Goal: Obtain resource: Obtain resource

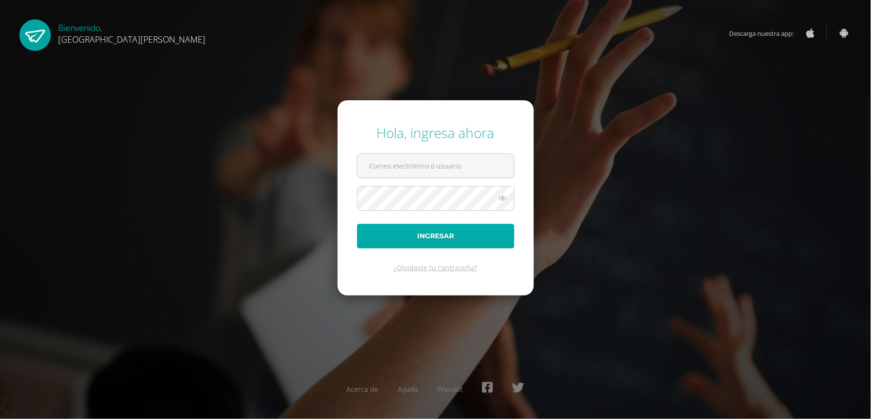
type input "valeriaalmeda@colegiomontemaria.edu.gt"
click at [424, 226] on button "Ingresar" at bounding box center [436, 236] width 158 height 25
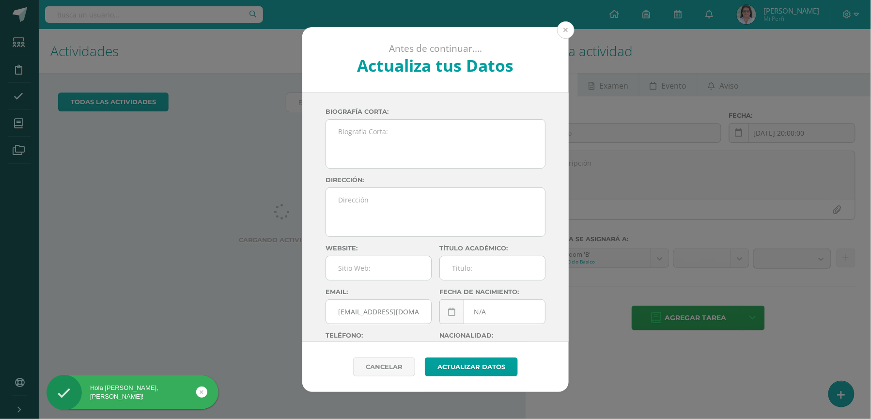
click at [562, 34] on button at bounding box center [565, 29] width 17 height 17
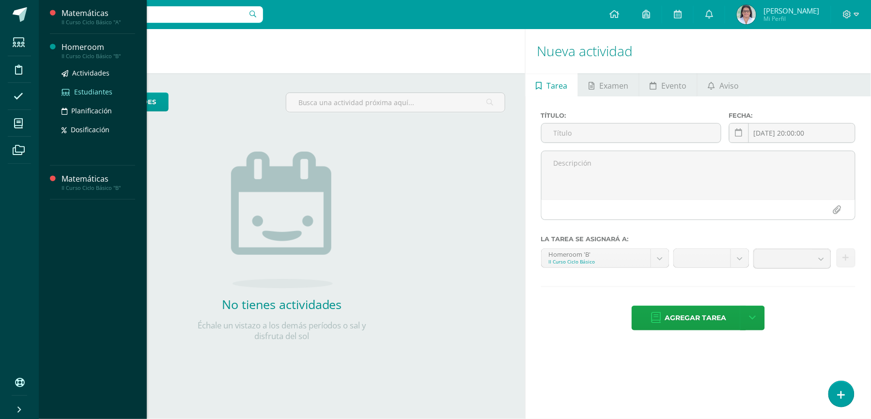
click at [101, 91] on span "Estudiantes" at bounding box center [93, 91] width 38 height 9
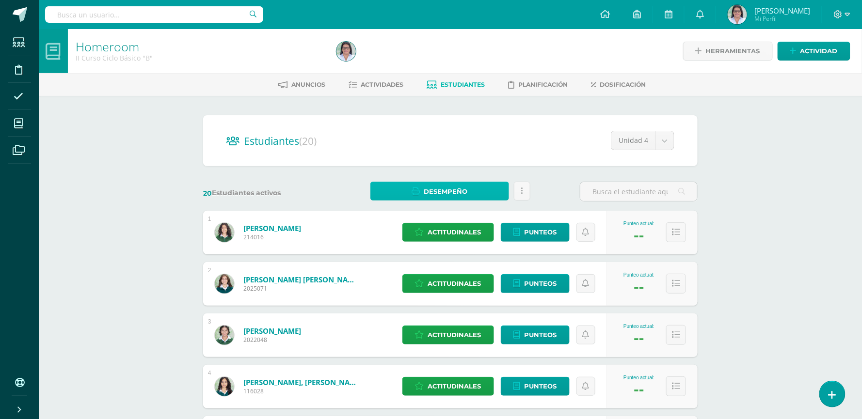
click at [442, 196] on span "Desempeño" at bounding box center [446, 192] width 44 height 18
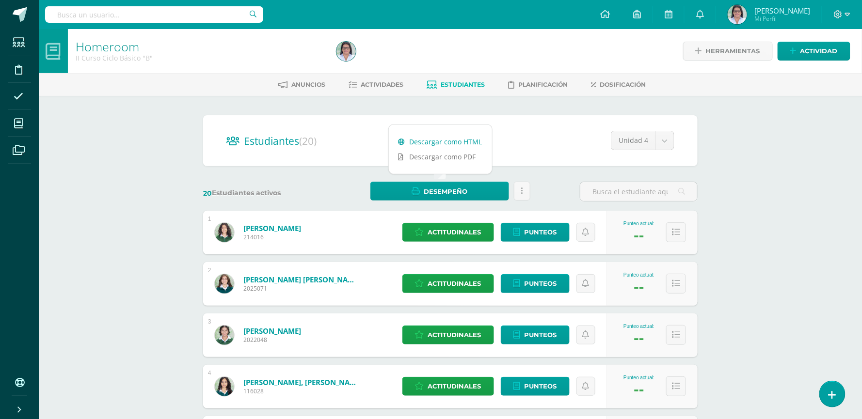
click at [441, 136] on link "Descargar como HTML" at bounding box center [440, 141] width 103 height 15
click at [537, 235] on span "Punteos" at bounding box center [540, 232] width 32 height 18
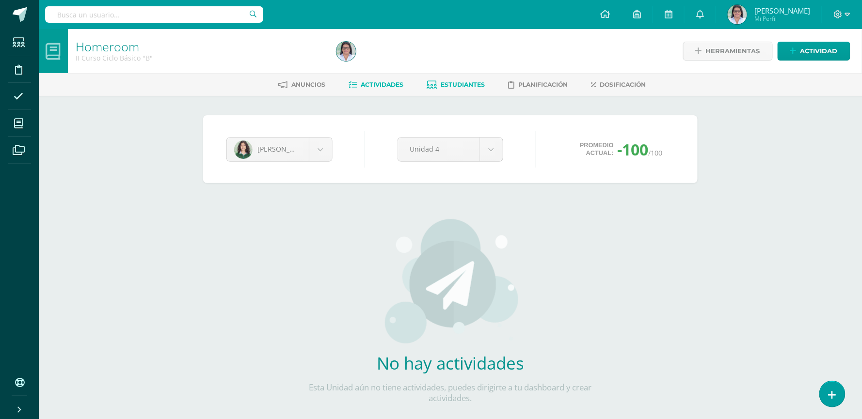
click at [367, 78] on link "Actividades" at bounding box center [375, 85] width 55 height 16
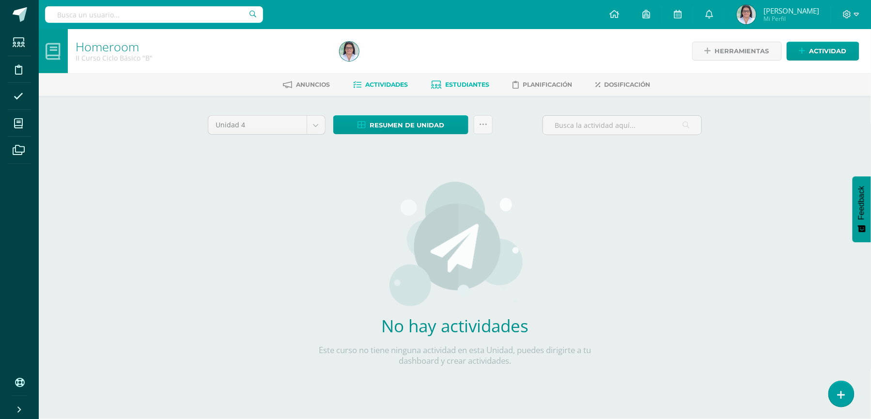
click at [483, 85] on span "Estudiantes" at bounding box center [467, 84] width 44 height 7
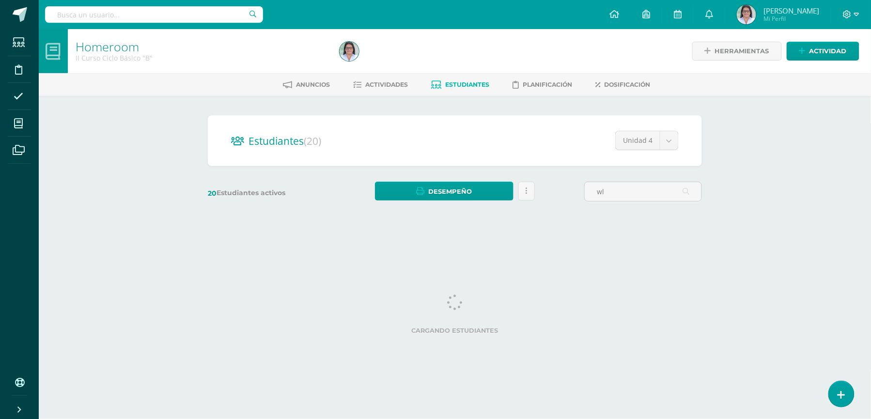
type input "w"
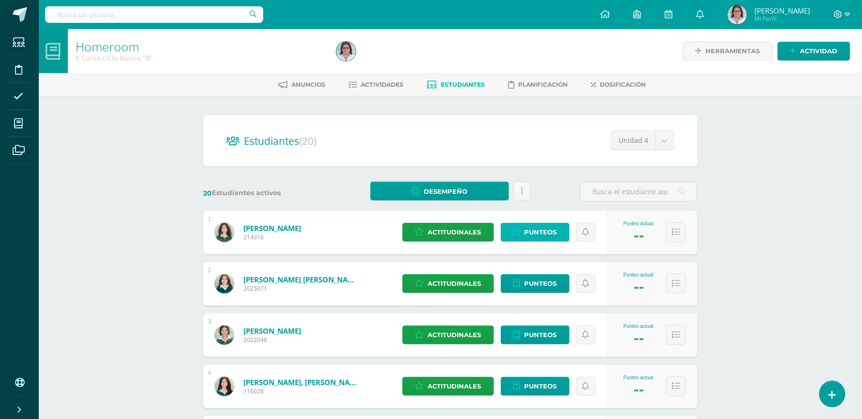
click at [556, 233] on link "Punteos" at bounding box center [535, 232] width 69 height 19
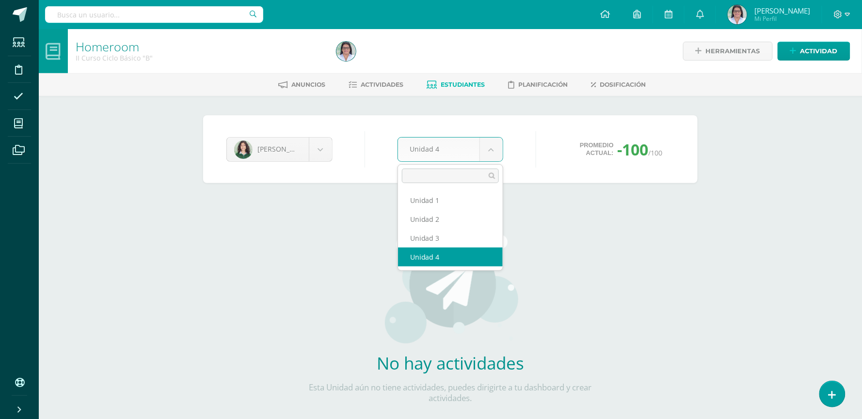
click at [495, 145] on body "Estudiantes Disciplina Asistencia Mis cursos Archivos Soporte Ayuda Reportar un…" at bounding box center [431, 227] width 862 height 454
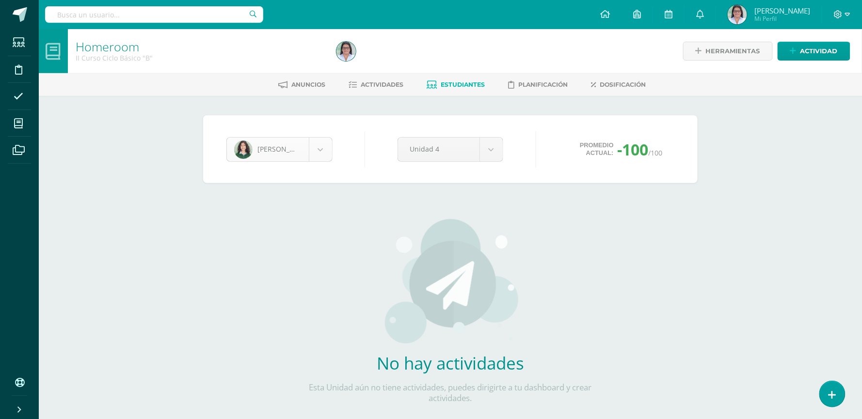
click at [325, 154] on body "Estudiantes Disciplina Asistencia Mis cursos Archivos Soporte Ayuda Reportar un…" at bounding box center [431, 227] width 862 height 454
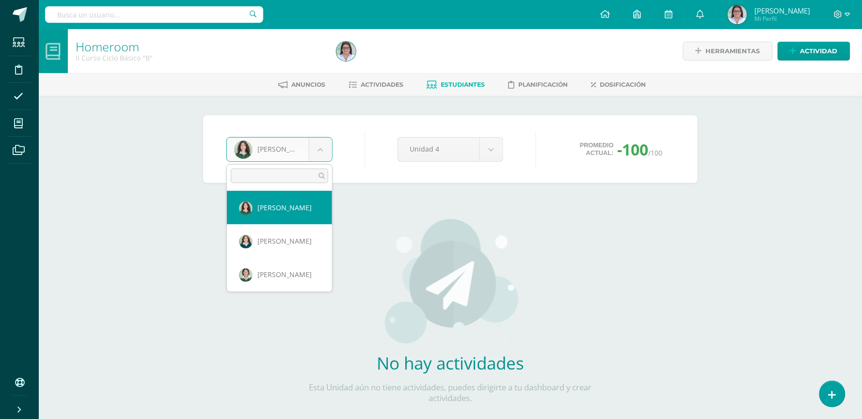
click at [325, 154] on body "Estudiantes Disciplina Asistencia Mis cursos Archivos Soporte Ayuda Reportar un…" at bounding box center [431, 227] width 862 height 454
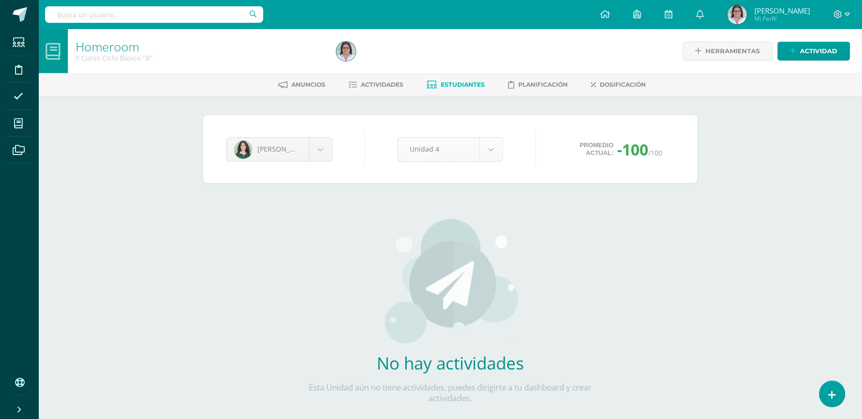
click at [457, 150] on body "Estudiantes Disciplina Asistencia Mis cursos Archivos Soporte Ayuda Reportar un…" at bounding box center [431, 227] width 862 height 454
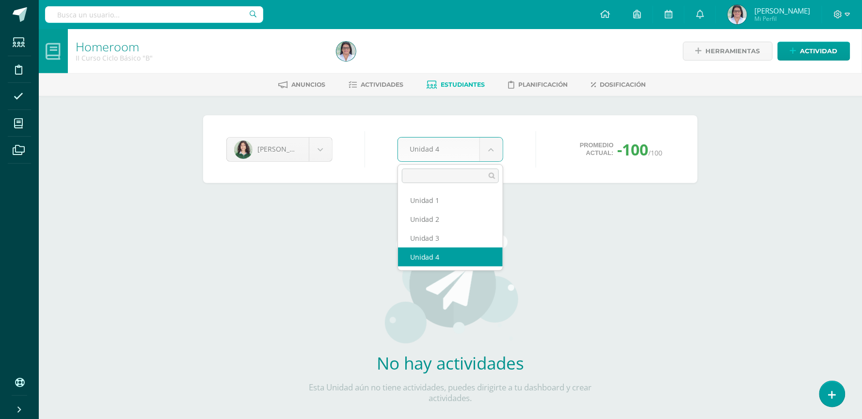
click at [551, 218] on body "Estudiantes Disciplina Asistencia Mis cursos Archivos Soporte Ayuda Reportar un…" at bounding box center [431, 227] width 862 height 454
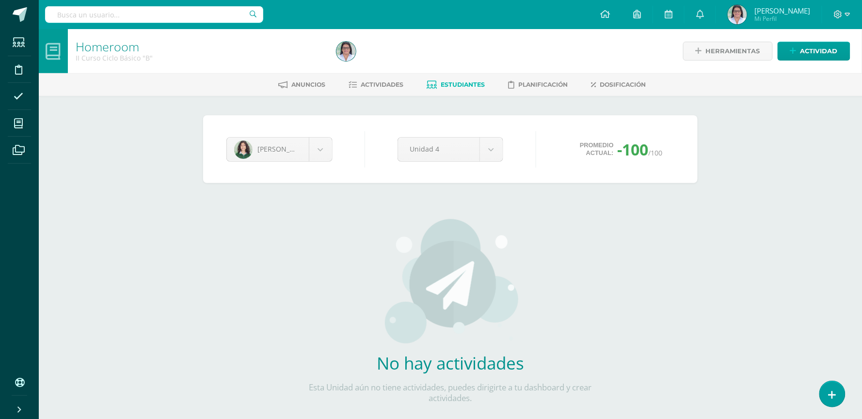
click at [629, 154] on span "-100" at bounding box center [632, 149] width 31 height 21
click at [596, 149] on span "Promedio actual:" at bounding box center [597, 150] width 34 height 16
click at [311, 77] on link "Anuncios" at bounding box center [301, 85] width 47 height 16
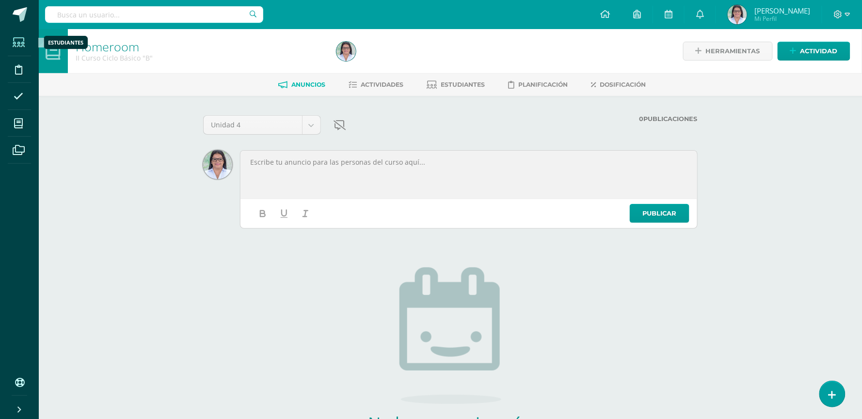
click at [16, 44] on icon at bounding box center [19, 43] width 12 height 10
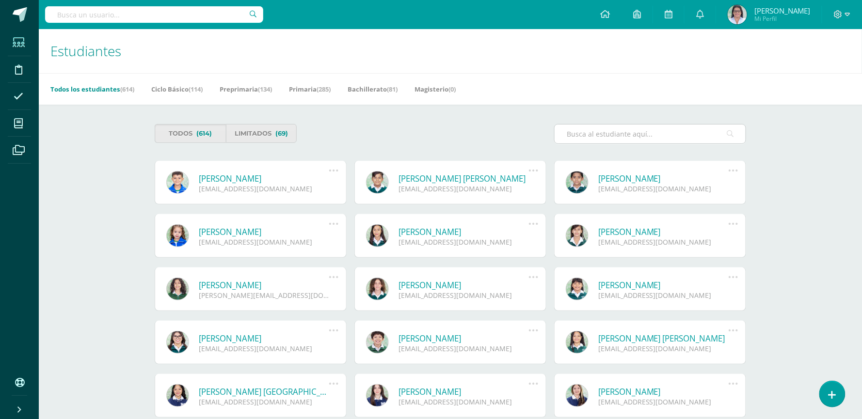
click at [615, 130] on input "text" at bounding box center [649, 134] width 191 height 19
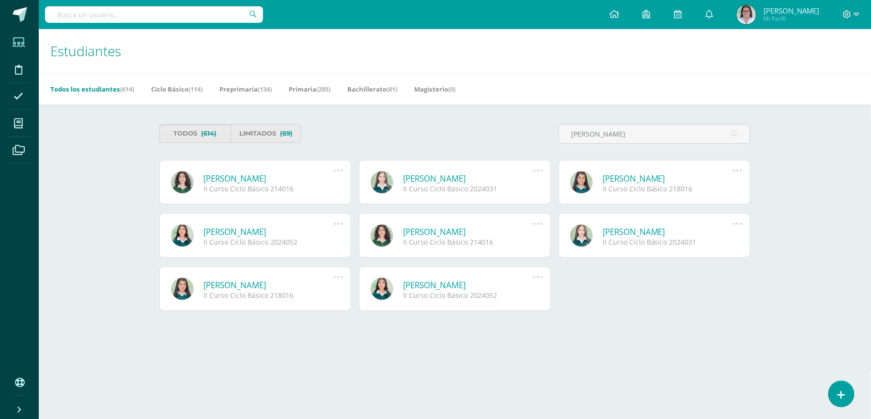
type input "[PERSON_NAME]"
click at [268, 175] on link "[PERSON_NAME]" at bounding box center [269, 178] width 130 height 11
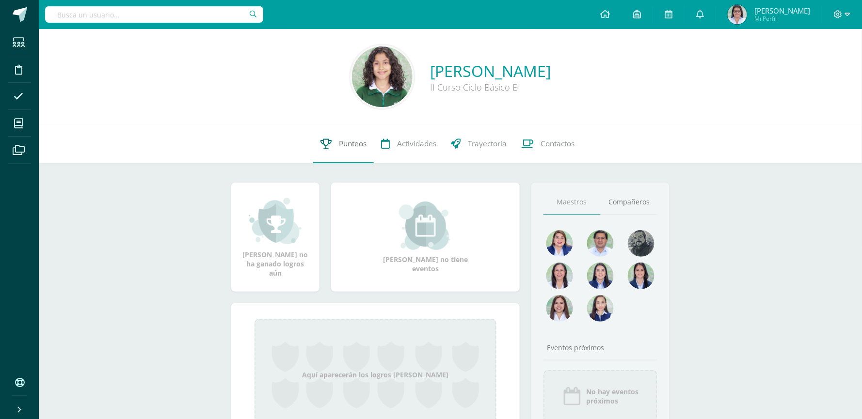
click at [353, 141] on span "Punteos" at bounding box center [353, 144] width 28 height 10
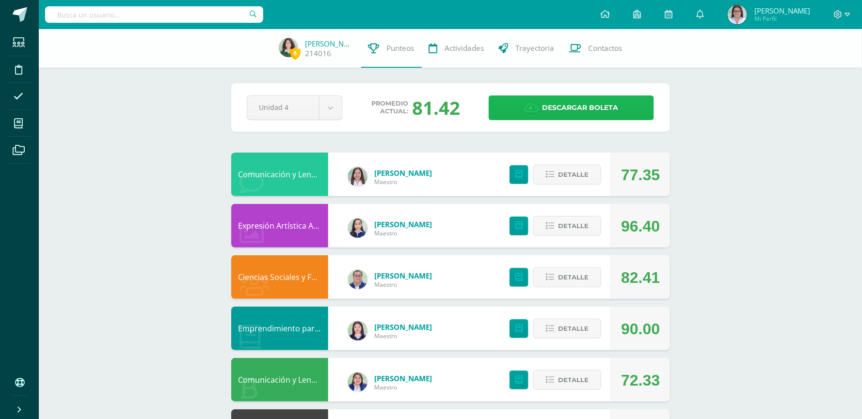
click at [594, 105] on span "Descargar boleta" at bounding box center [580, 108] width 76 height 24
click at [169, 16] on input "text" at bounding box center [154, 14] width 218 height 16
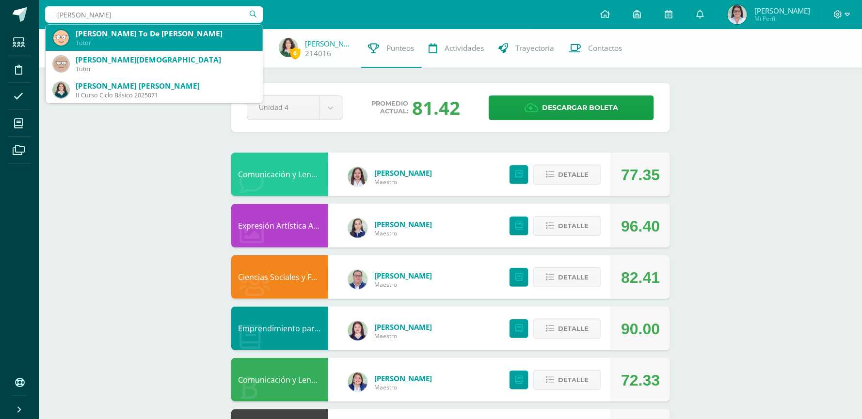
type input "diana asturias"
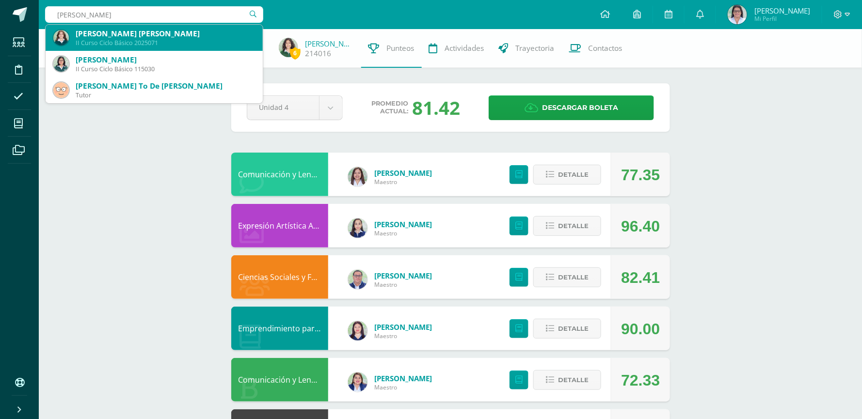
click at [167, 39] on div "II Curso Ciclo Básico 2025071" at bounding box center [165, 43] width 179 height 8
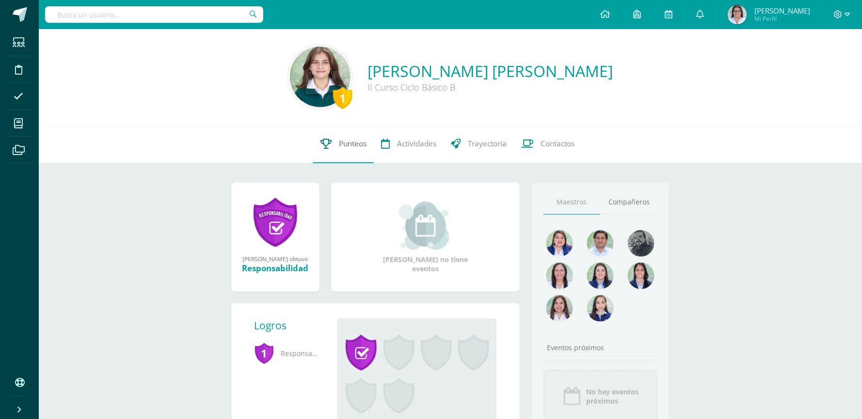
click at [347, 142] on span "Punteos" at bounding box center [353, 144] width 28 height 10
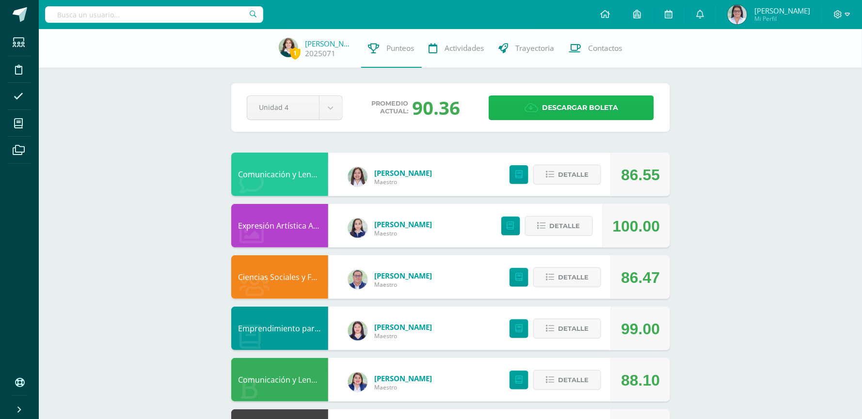
click at [597, 103] on span "Descargar boleta" at bounding box center [580, 108] width 76 height 24
click at [187, 15] on input "text" at bounding box center [154, 14] width 218 height 16
type input "s"
type input "isabella cajas"
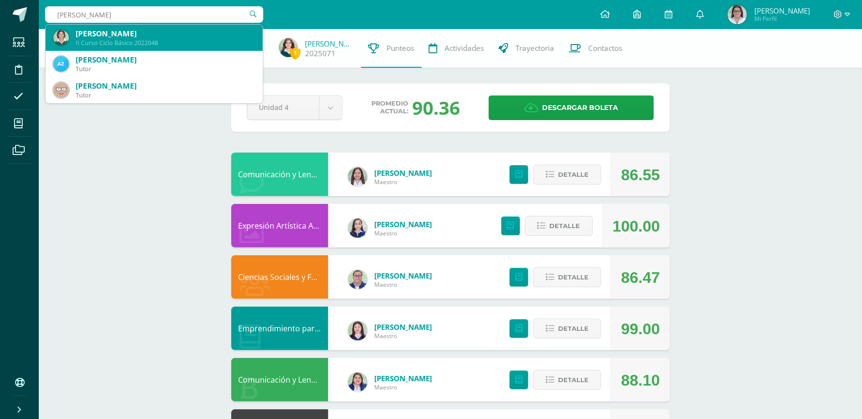
click at [153, 35] on div "Isabella Cajas Castro" at bounding box center [165, 34] width 179 height 10
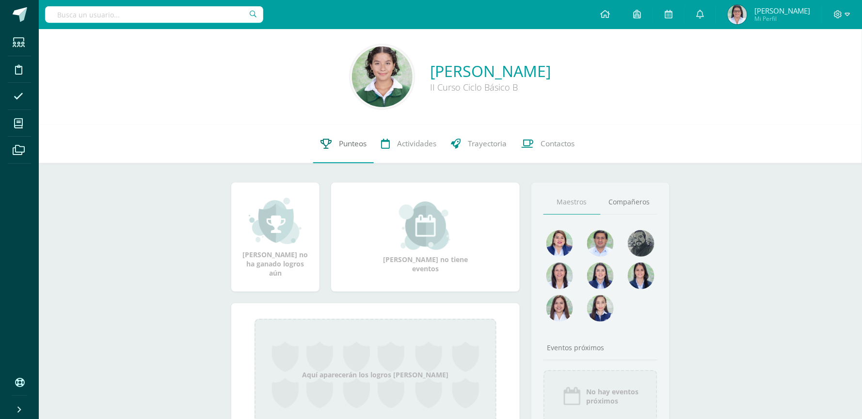
click at [352, 142] on span "Punteos" at bounding box center [353, 144] width 28 height 10
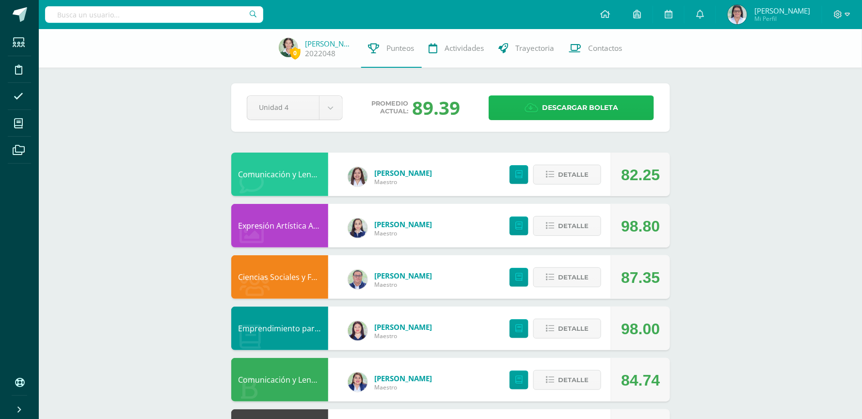
click at [547, 115] on span "Descargar boleta" at bounding box center [580, 108] width 76 height 24
click at [192, 24] on div at bounding box center [154, 14] width 218 height 29
click at [192, 14] on input "text" at bounding box center [154, 14] width 218 height 16
type input "maria rené casimirp"
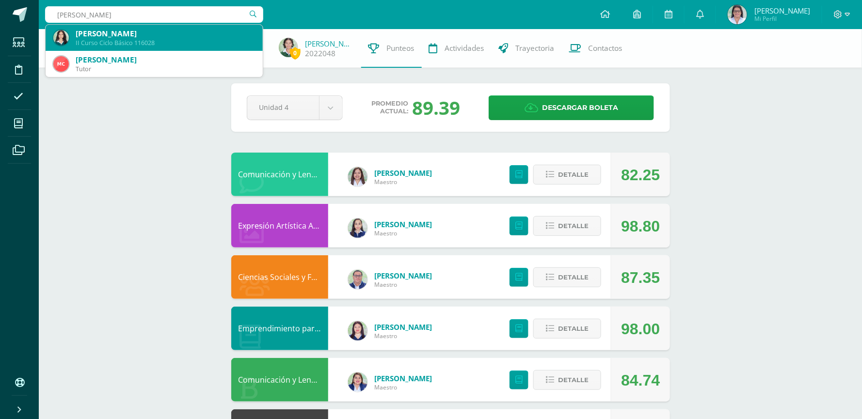
click at [190, 26] on div "María René Casimiro Pineda II Curso Ciclo Básico 116028" at bounding box center [154, 38] width 202 height 26
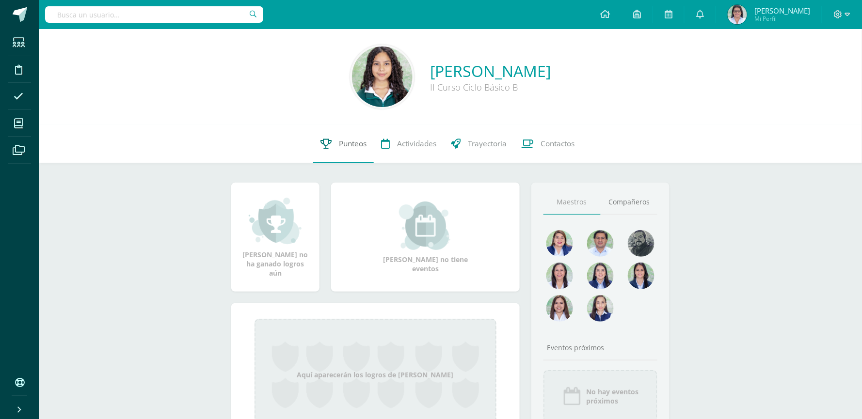
click at [343, 142] on span "Punteos" at bounding box center [353, 144] width 28 height 10
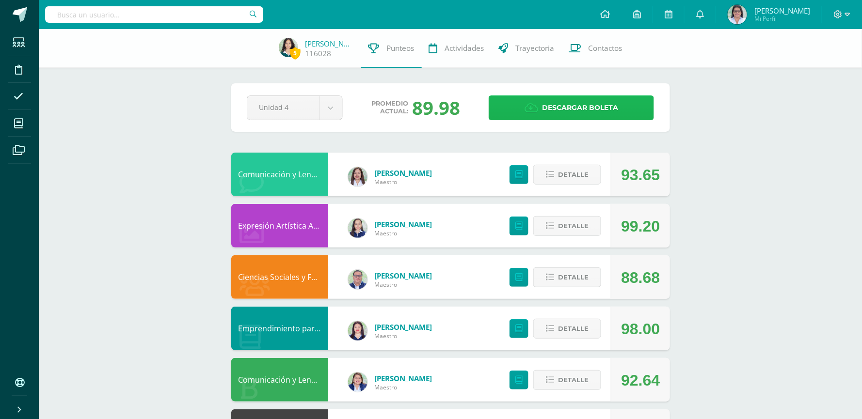
click at [571, 105] on span "Descargar boleta" at bounding box center [580, 108] width 76 height 24
click at [160, 14] on input "text" at bounding box center [154, 14] width 218 height 16
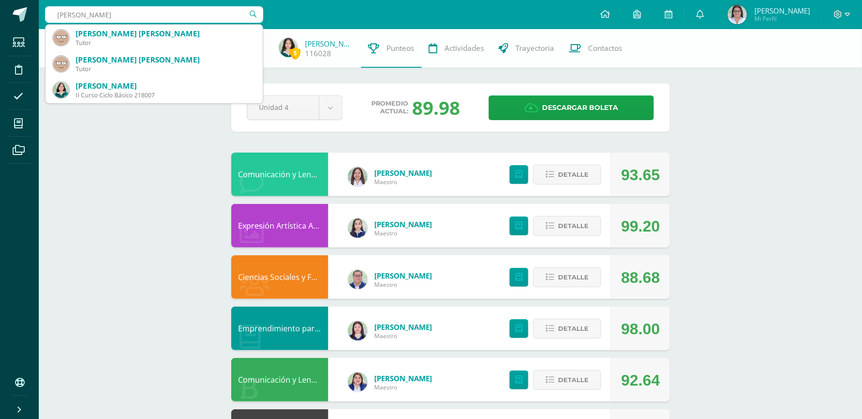
type input "andrea claid"
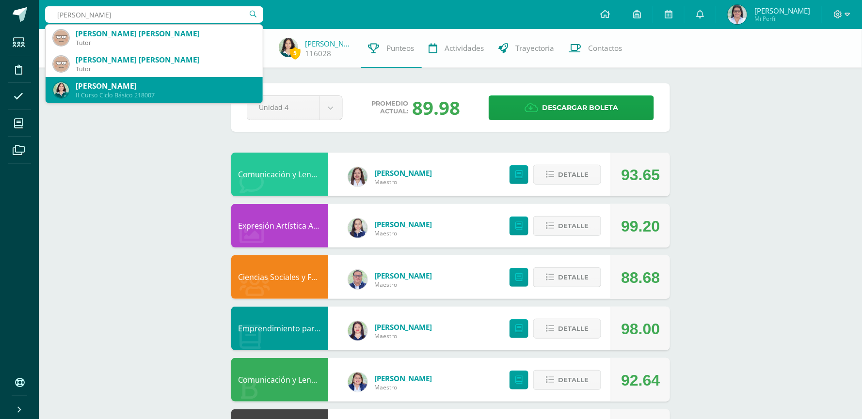
click at [156, 86] on div "[PERSON_NAME]" at bounding box center [165, 86] width 179 height 10
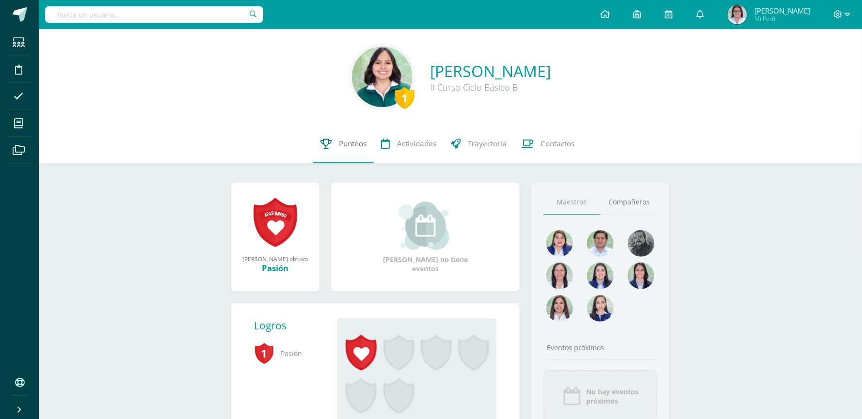
click at [356, 143] on span "Punteos" at bounding box center [353, 144] width 28 height 10
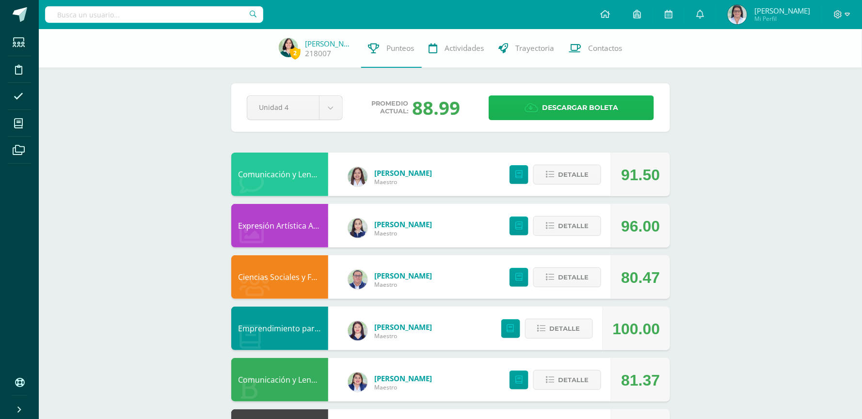
click at [553, 108] on span "Descargar boleta" at bounding box center [580, 108] width 76 height 24
